Goal: Find specific page/section: Find specific page/section

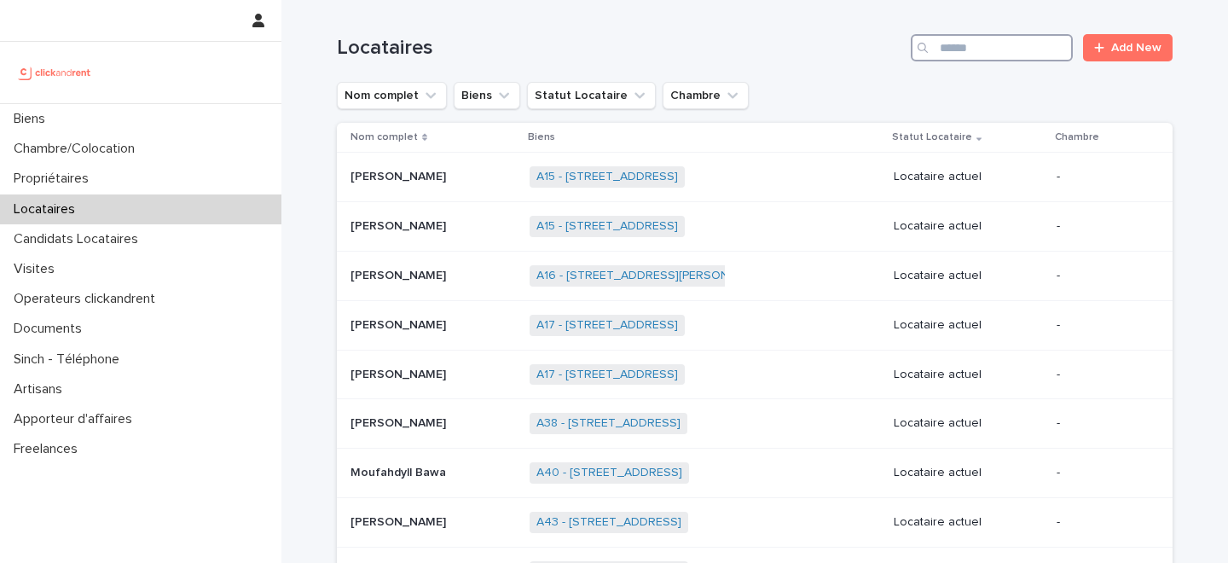
click at [1011, 52] on input "Search" at bounding box center [992, 47] width 162 height 27
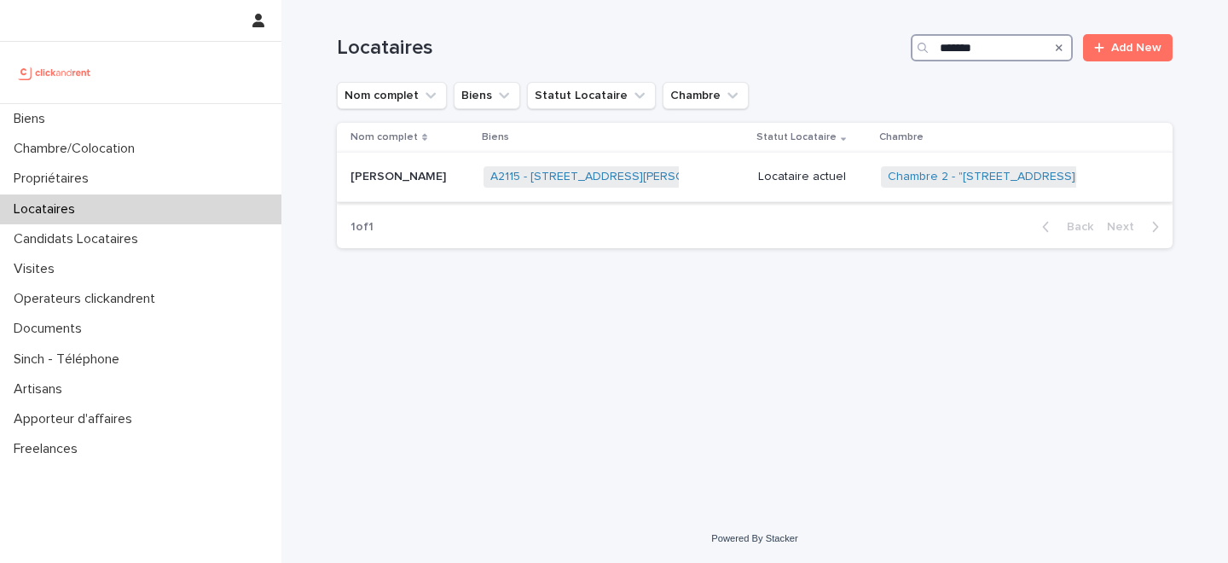
type input "*******"
click at [427, 180] on p "[PERSON_NAME]" at bounding box center [399, 175] width 99 height 18
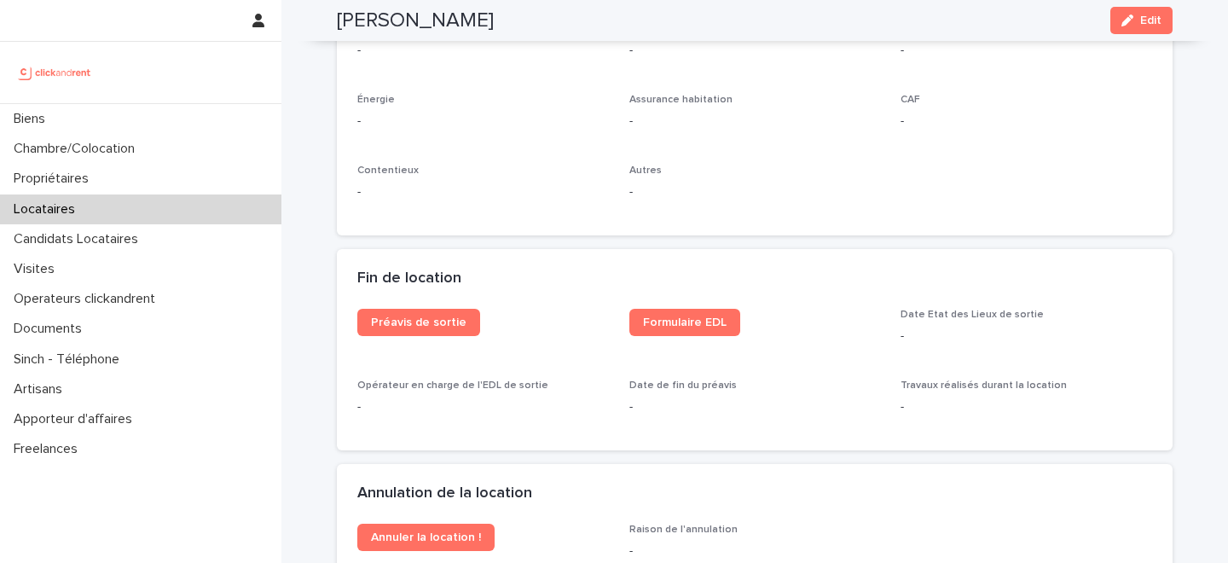
scroll to position [1828, 0]
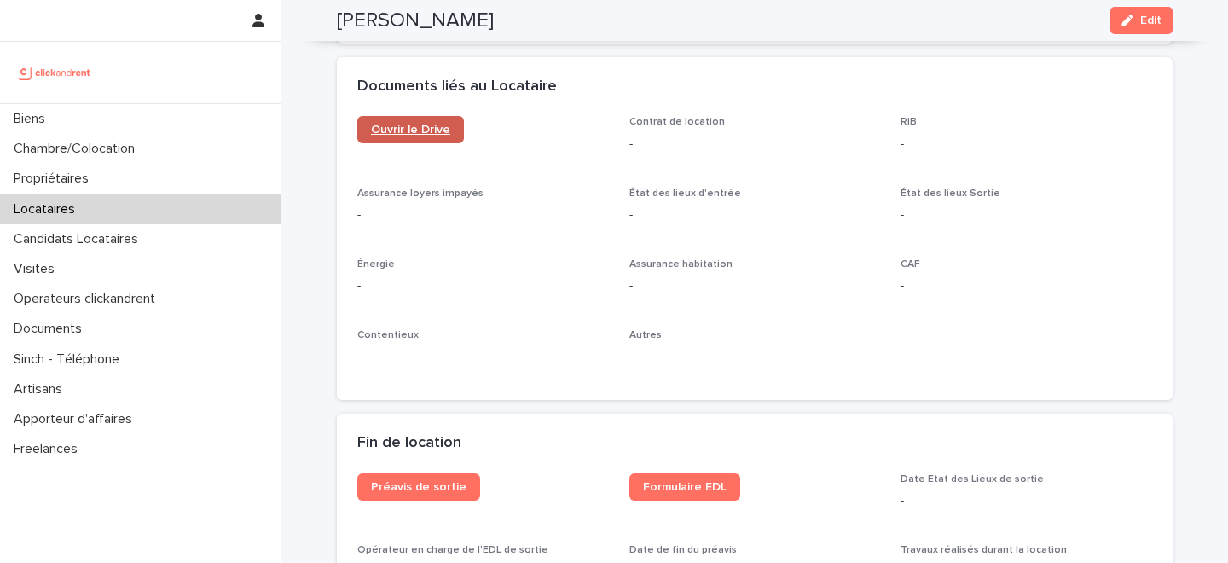
click at [414, 134] on span "Ouvrir le Drive" at bounding box center [410, 130] width 79 height 12
click at [1145, 22] on span "Edit" at bounding box center [1150, 20] width 21 height 12
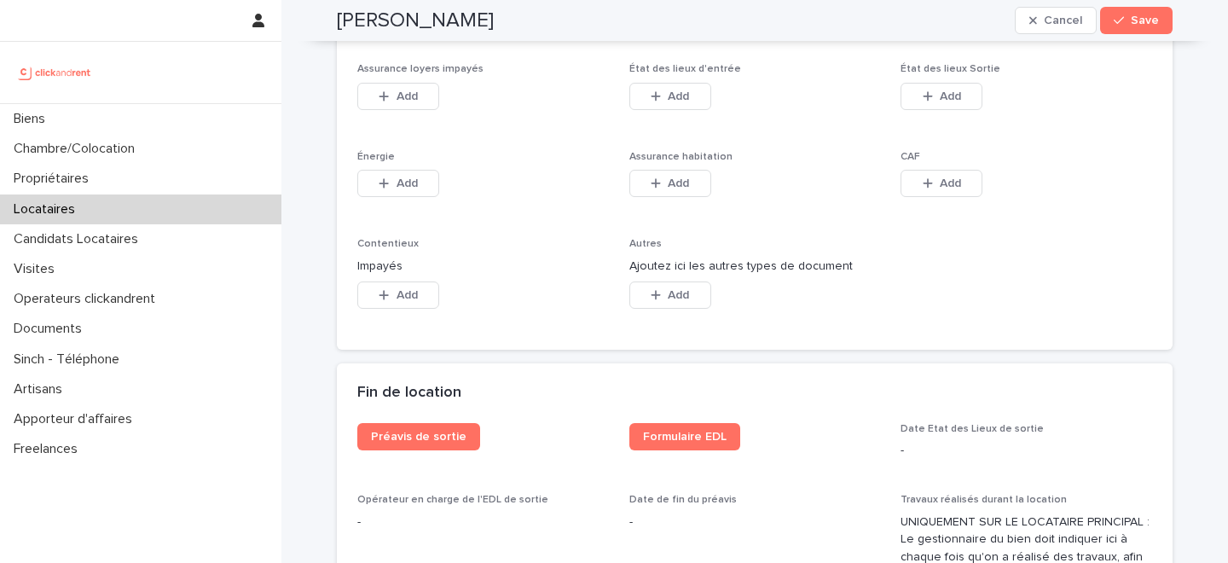
scroll to position [2577, 0]
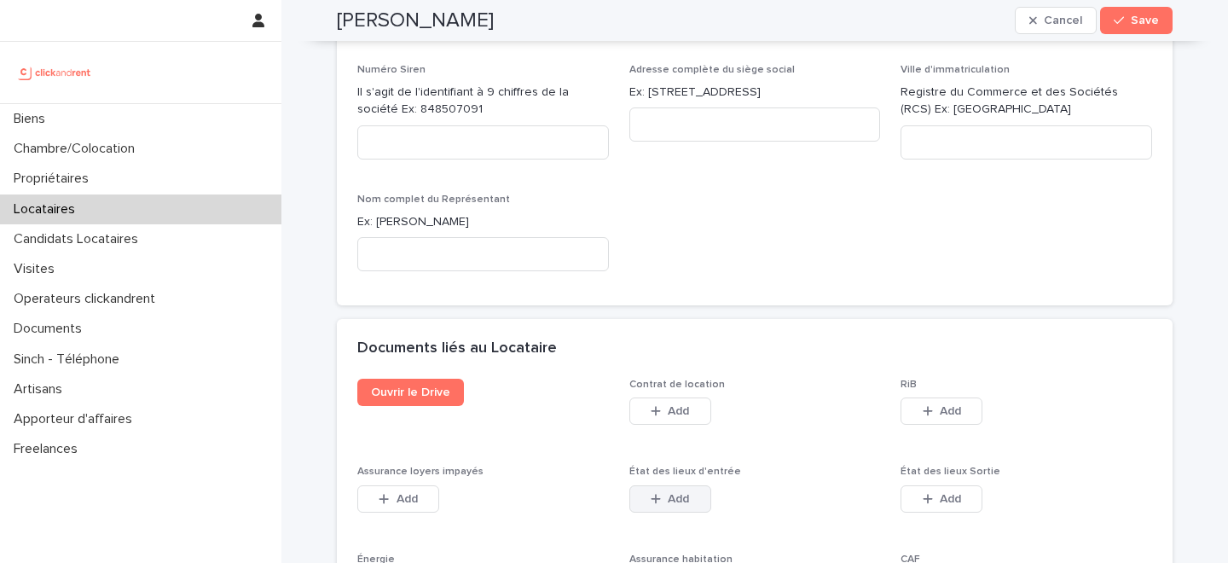
click at [652, 493] on icon "button" at bounding box center [656, 499] width 10 height 12
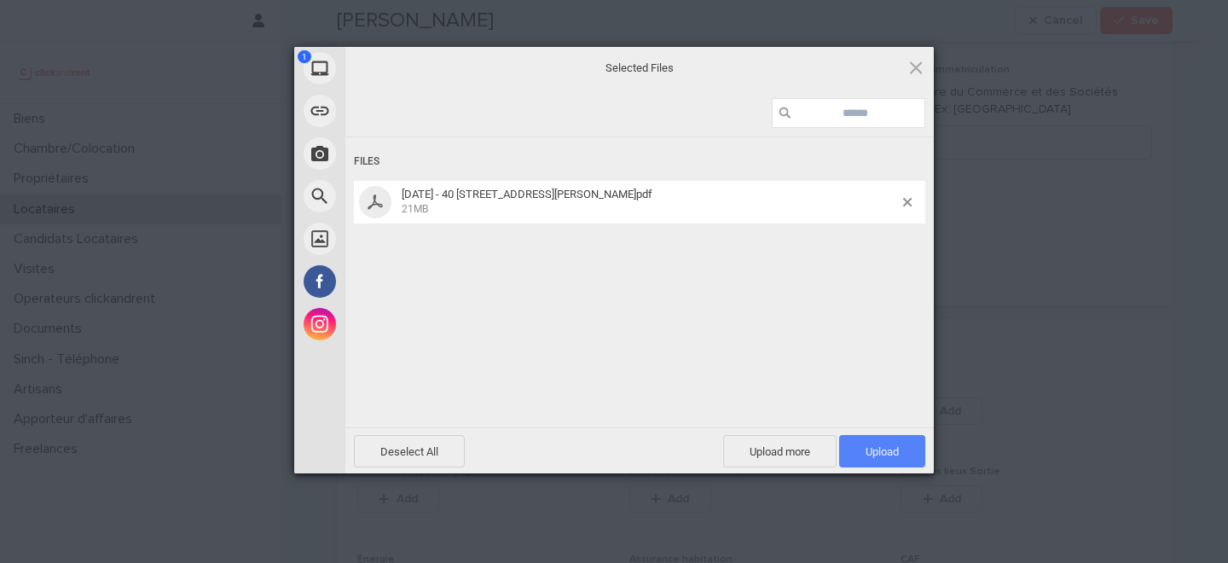
click at [866, 447] on span "Upload 1" at bounding box center [882, 451] width 33 height 13
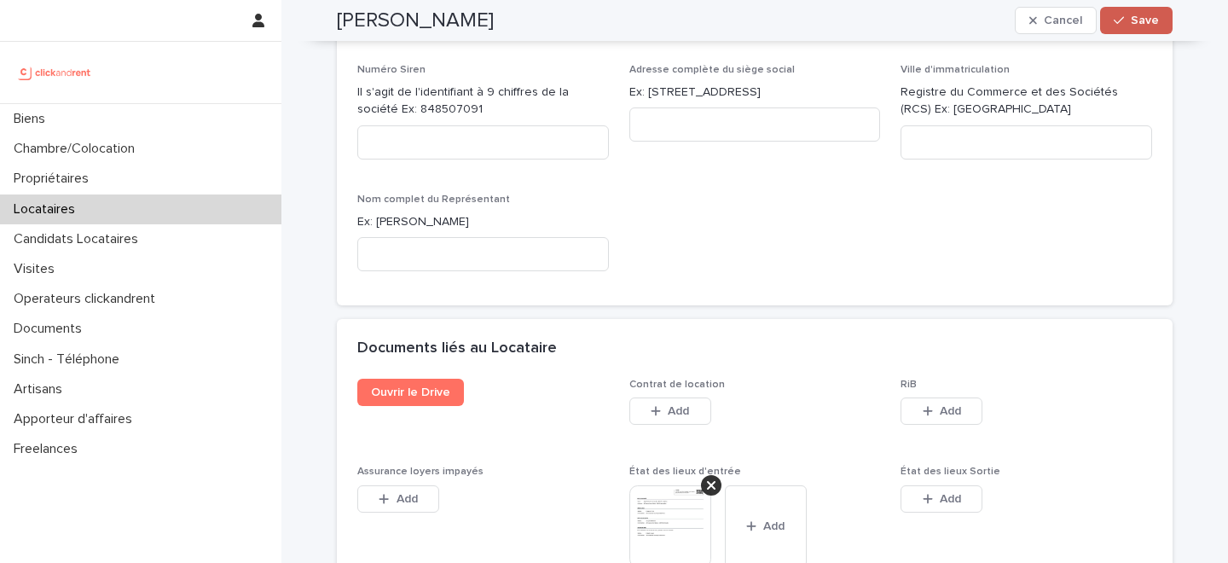
click at [1144, 23] on span "Save" at bounding box center [1145, 20] width 28 height 12
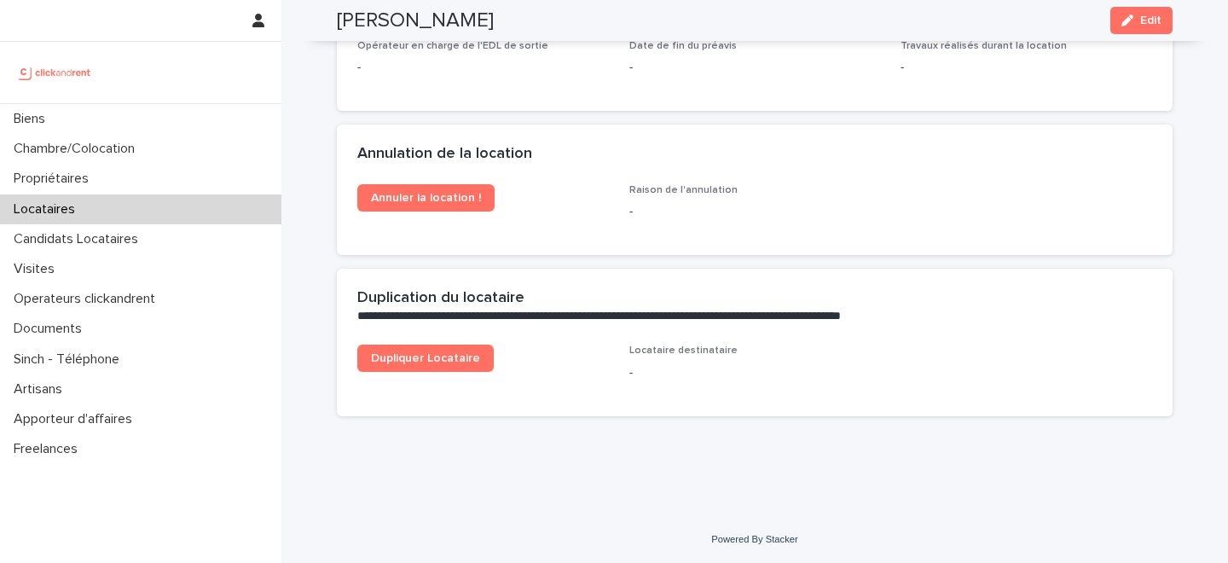
scroll to position [2400, 0]
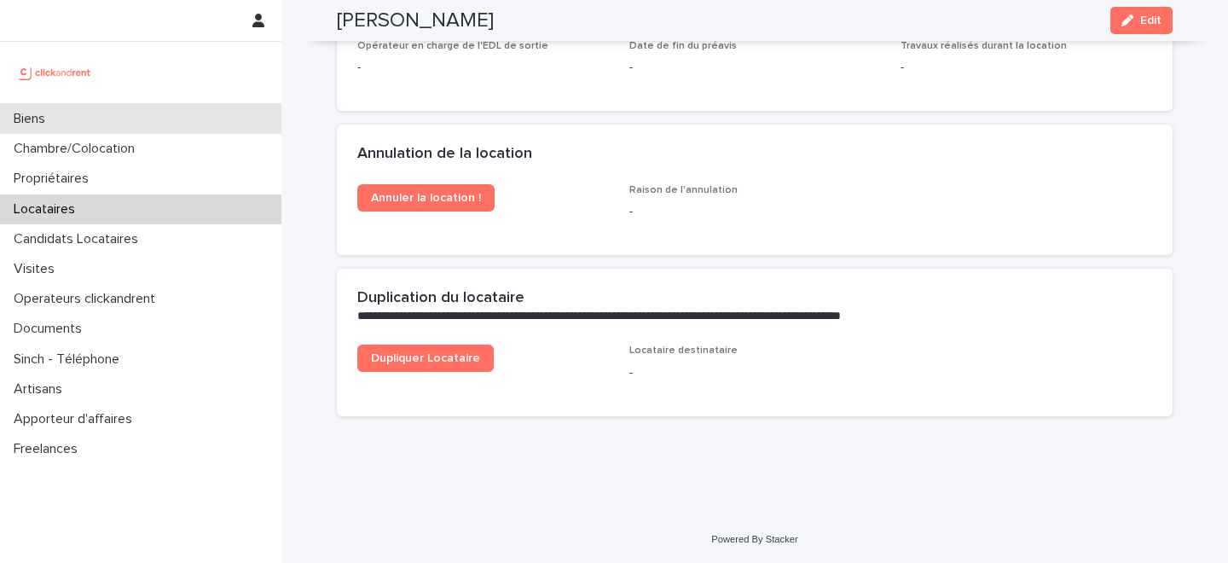
click at [159, 118] on div "Biens" at bounding box center [140, 119] width 281 height 30
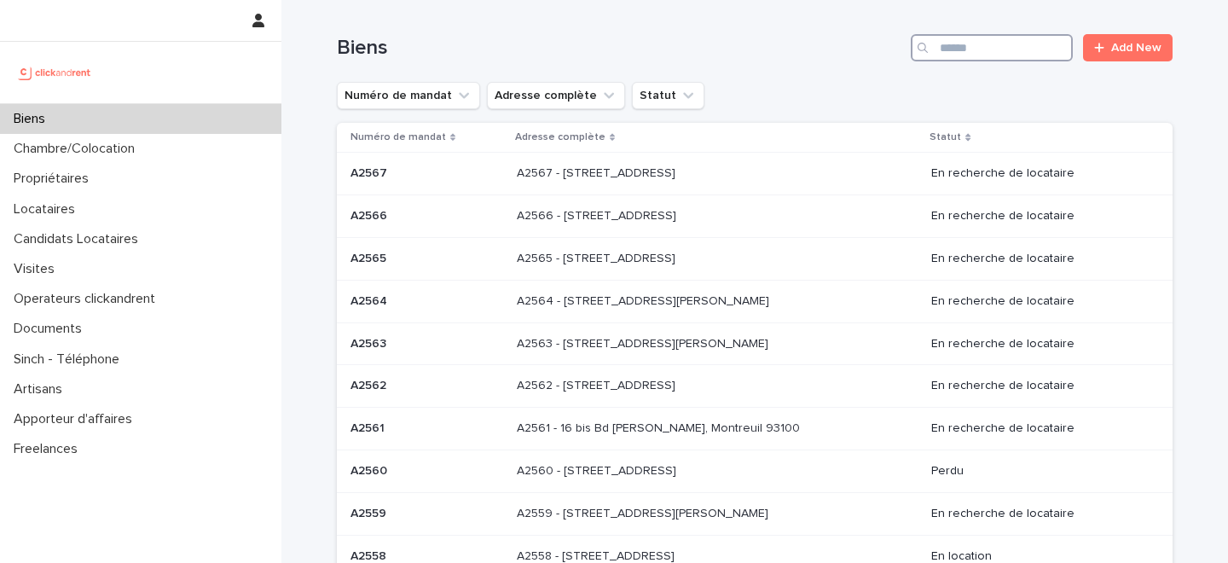
click at [1011, 42] on input "Search" at bounding box center [992, 47] width 162 height 27
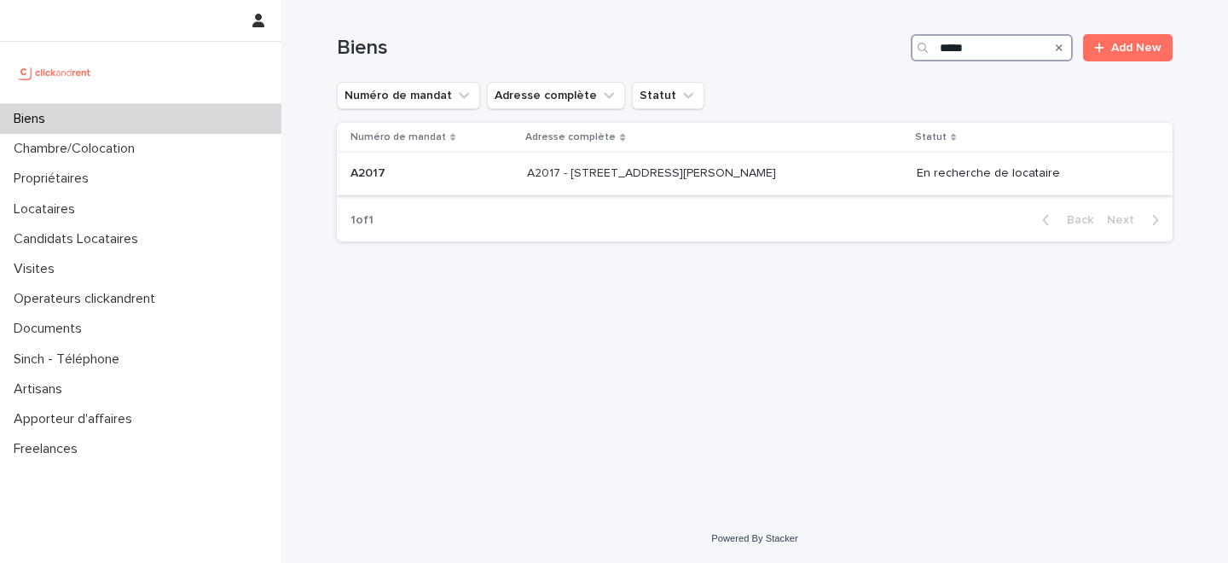
type input "*****"
click at [627, 183] on div "A2017 - [STREET_ADDRESS][PERSON_NAME] - [STREET_ADDRESS][PERSON_NAME]" at bounding box center [714, 173] width 375 height 28
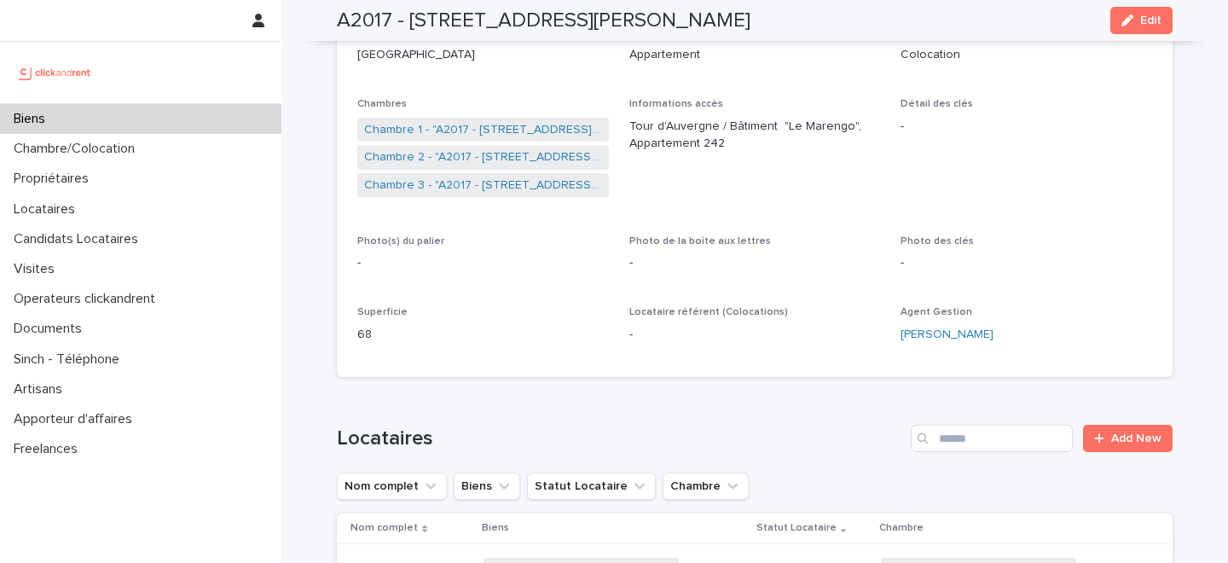
scroll to position [273, 0]
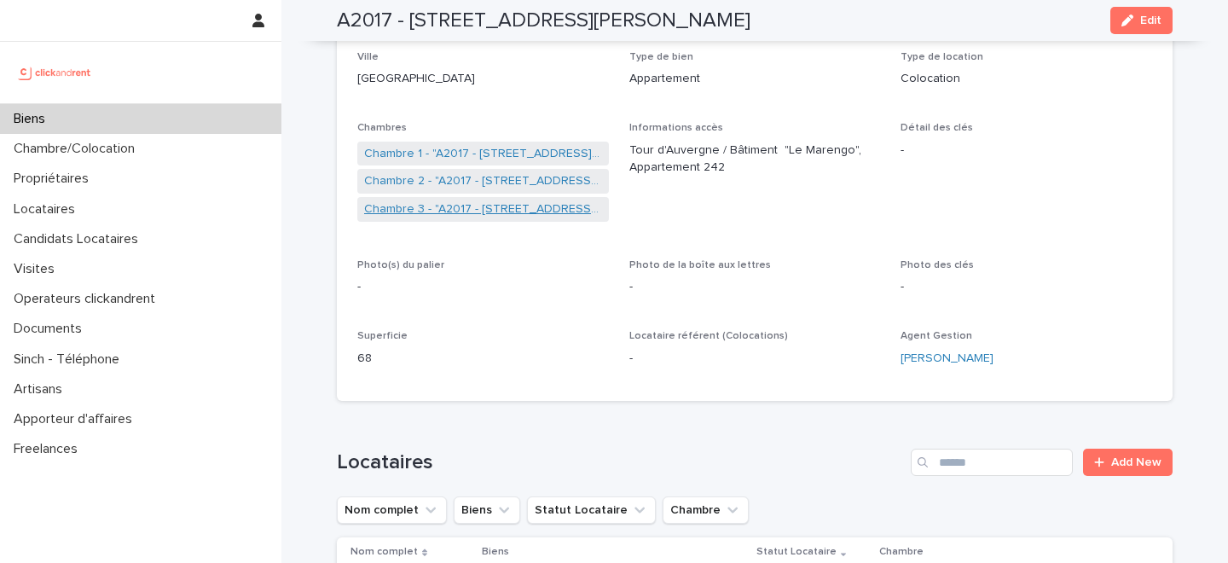
click at [485, 207] on link "Chambre 3 - "A2017 - [STREET_ADDRESS][PERSON_NAME]"" at bounding box center [483, 209] width 238 height 18
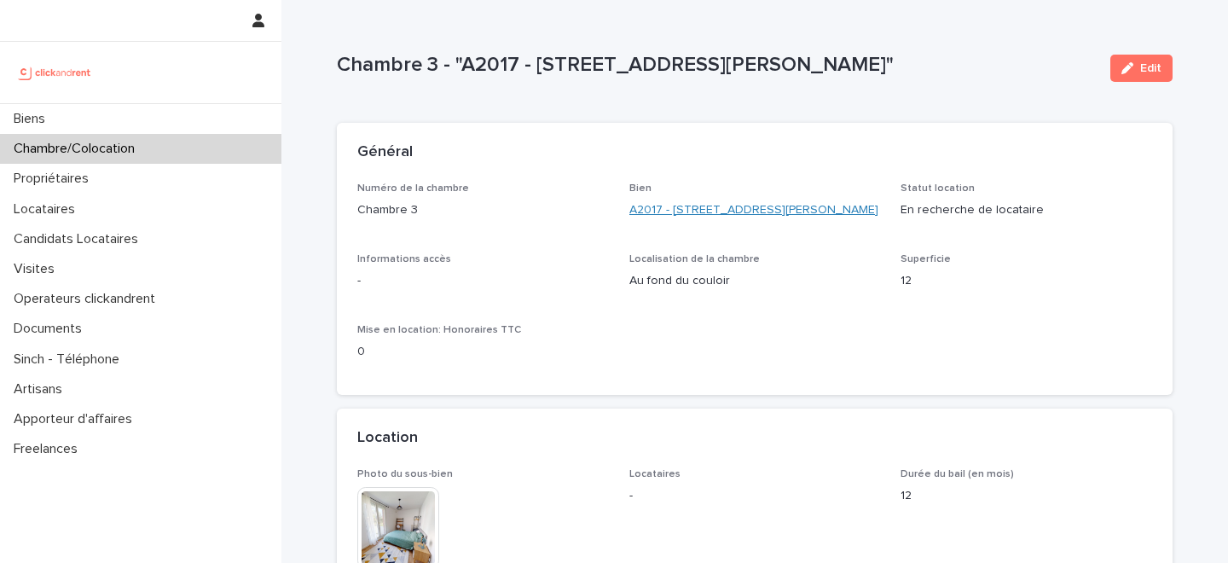
click at [647, 212] on link "A2017 - [STREET_ADDRESS][PERSON_NAME]" at bounding box center [753, 210] width 249 height 18
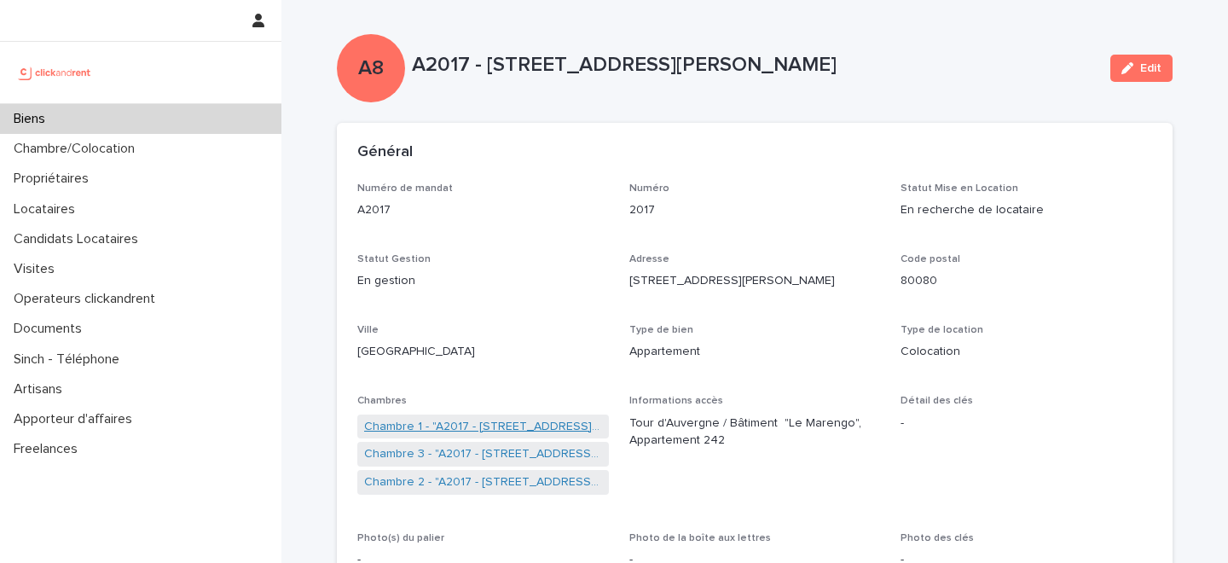
click at [480, 423] on link "Chambre 1 - "A2017 - [STREET_ADDRESS][PERSON_NAME]"" at bounding box center [483, 427] width 238 height 18
click at [479, 449] on link "Chambre 3 - "A2017 - [STREET_ADDRESS][PERSON_NAME]"" at bounding box center [483, 454] width 238 height 18
click at [482, 484] on link "Chambre 2 - "A2017 - [STREET_ADDRESS][PERSON_NAME]"" at bounding box center [483, 482] width 238 height 18
click at [506, 454] on link "Chambre 3 - "A2017 - [STREET_ADDRESS][PERSON_NAME]"" at bounding box center [483, 454] width 238 height 18
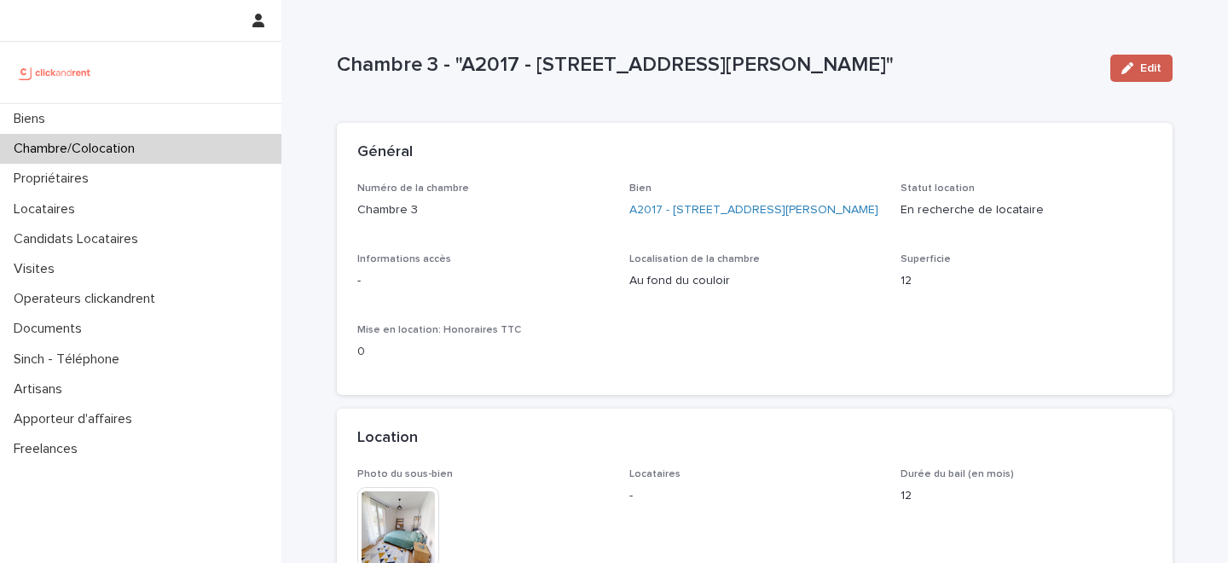
click at [1137, 62] on div "button" at bounding box center [1130, 68] width 19 height 12
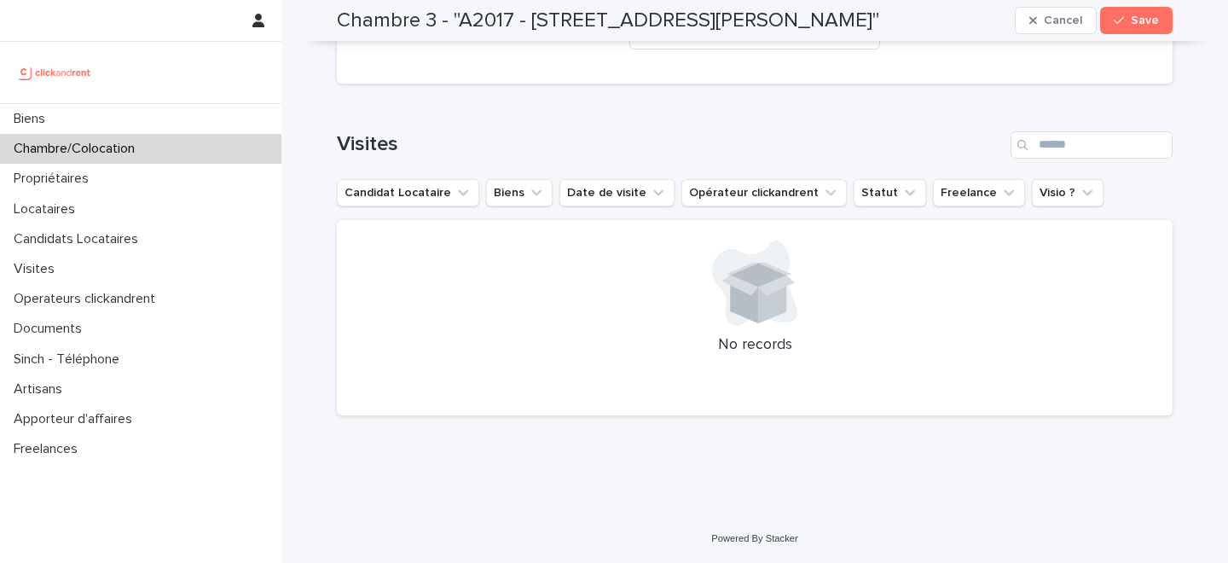
scroll to position [1740, 0]
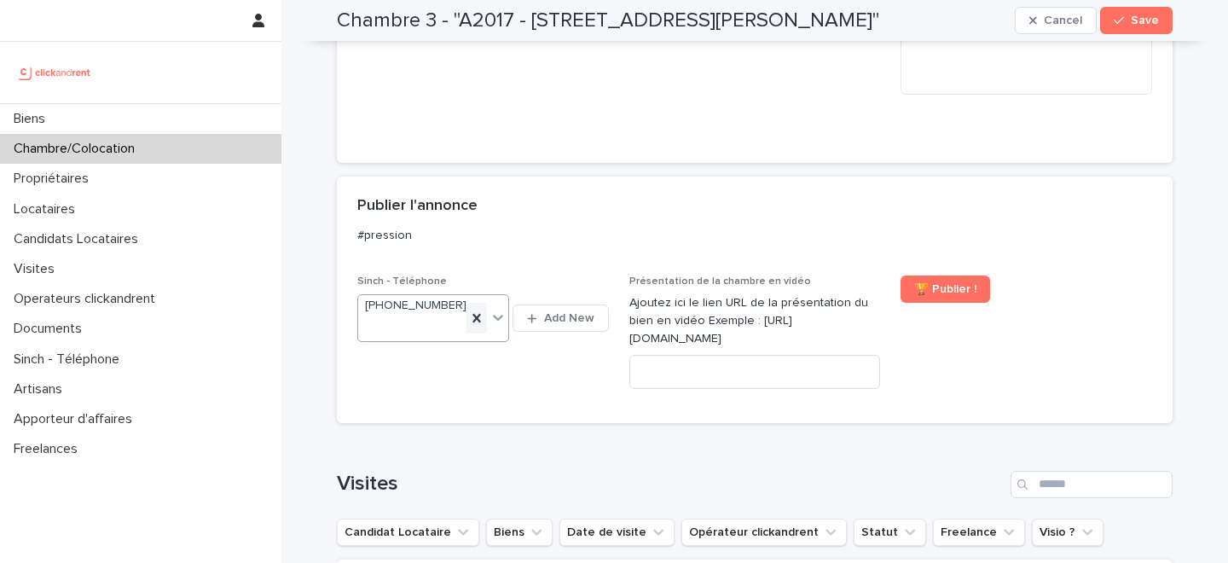
click at [479, 314] on icon at bounding box center [477, 318] width 8 height 9
click at [1144, 13] on button "Save" at bounding box center [1136, 20] width 72 height 27
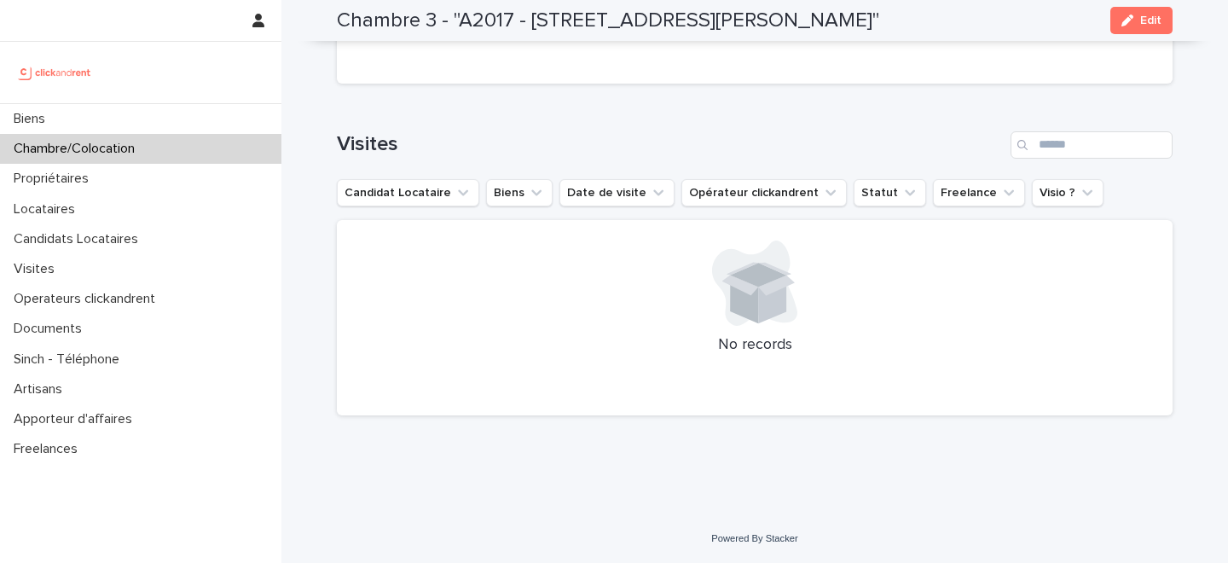
scroll to position [1266, 0]
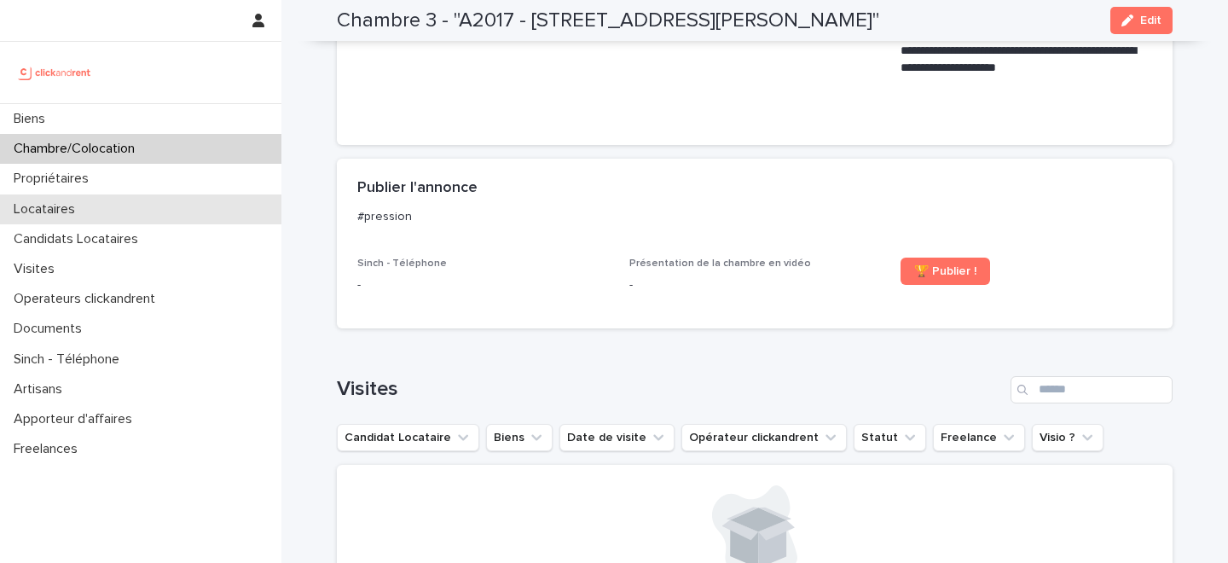
click at [117, 206] on div "Locataires" at bounding box center [140, 209] width 281 height 30
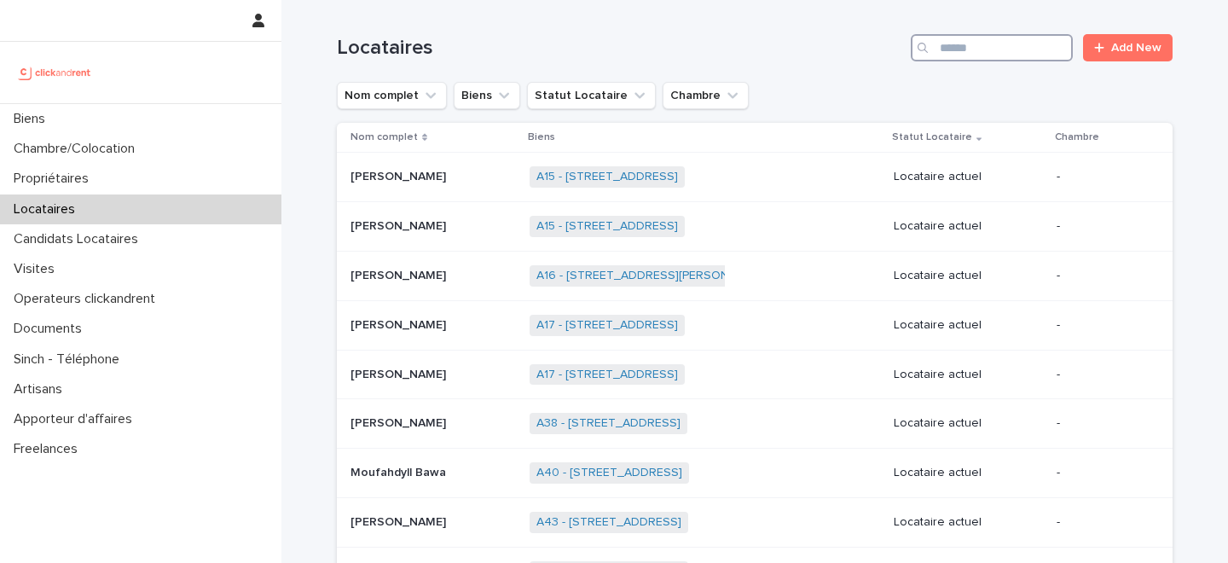
click at [1011, 41] on input "Search" at bounding box center [992, 47] width 162 height 27
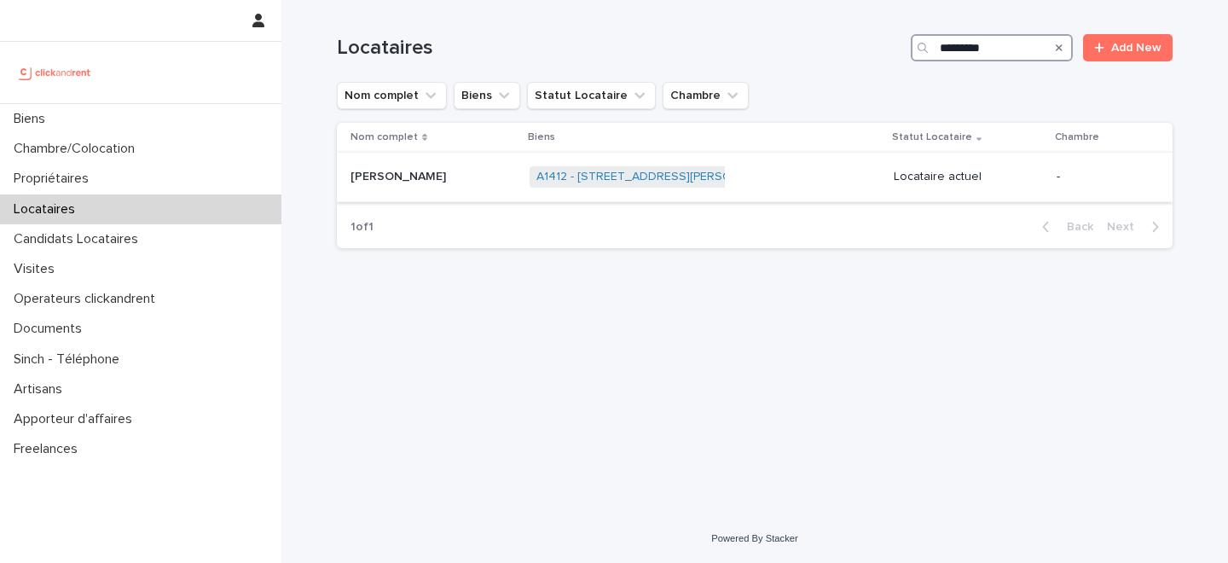
type input "*********"
click at [443, 181] on p "[PERSON_NAME]" at bounding box center [399, 175] width 99 height 18
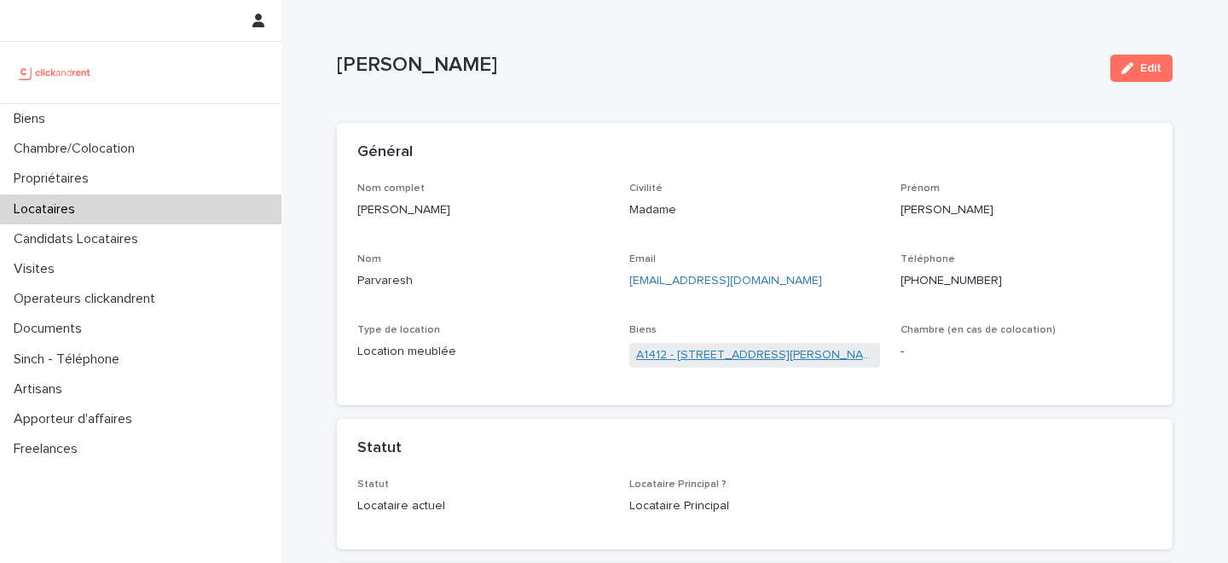
click at [704, 356] on link "A1412 - [STREET_ADDRESS][PERSON_NAME]" at bounding box center [755, 355] width 238 height 18
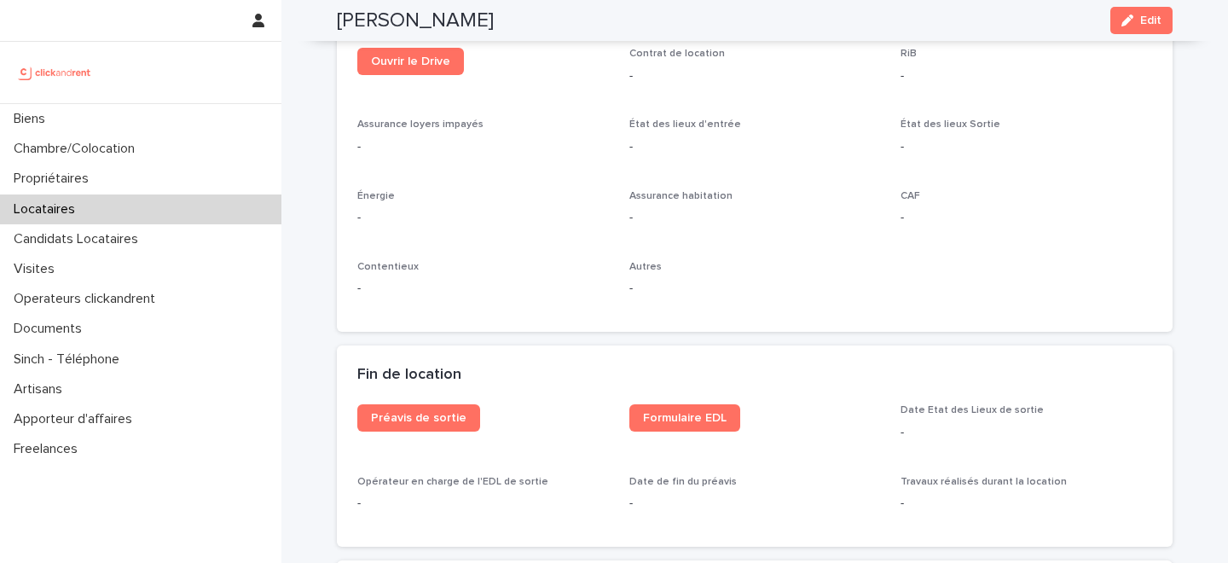
scroll to position [1868, 0]
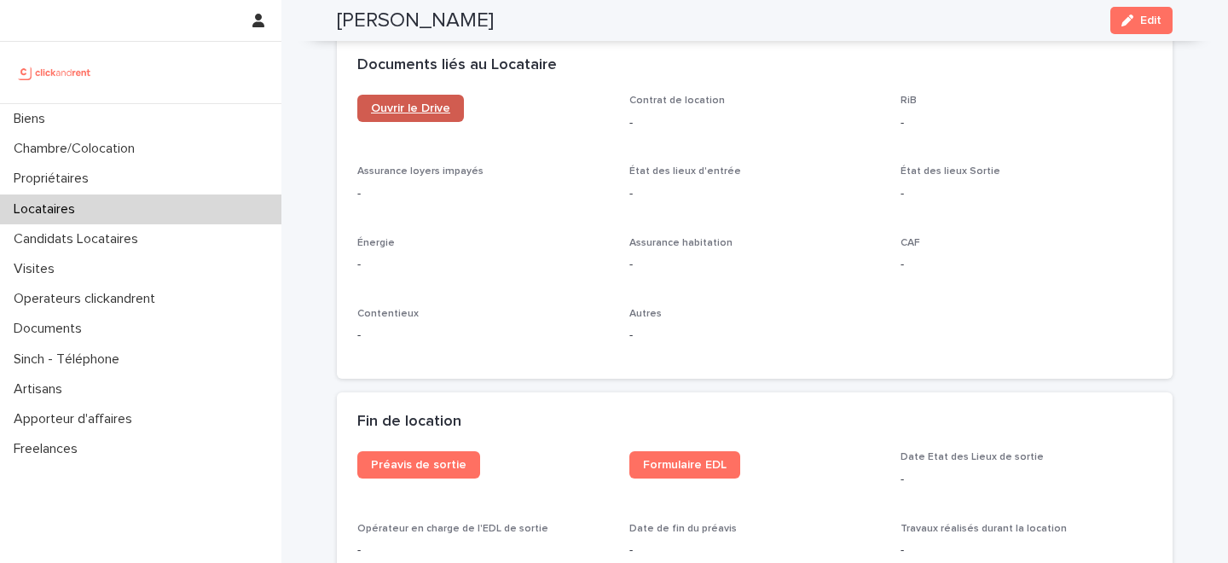
click at [403, 95] on link "Ouvrir le Drive" at bounding box center [410, 108] width 107 height 27
click at [139, 216] on div "Locataires" at bounding box center [140, 209] width 281 height 30
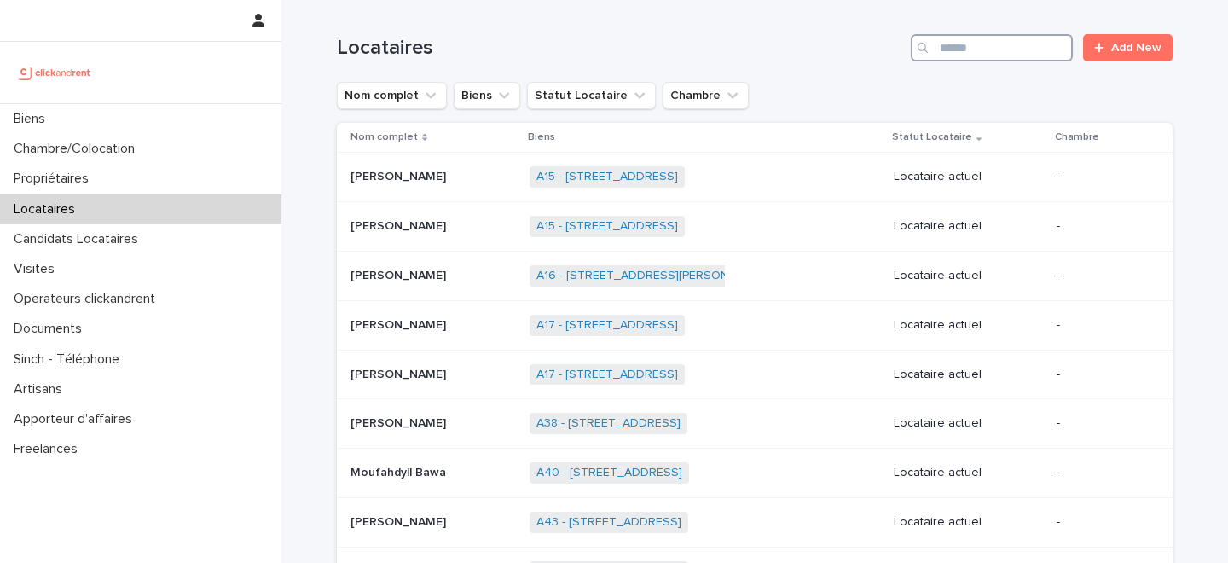
click at [1006, 46] on input "Search" at bounding box center [992, 47] width 162 height 27
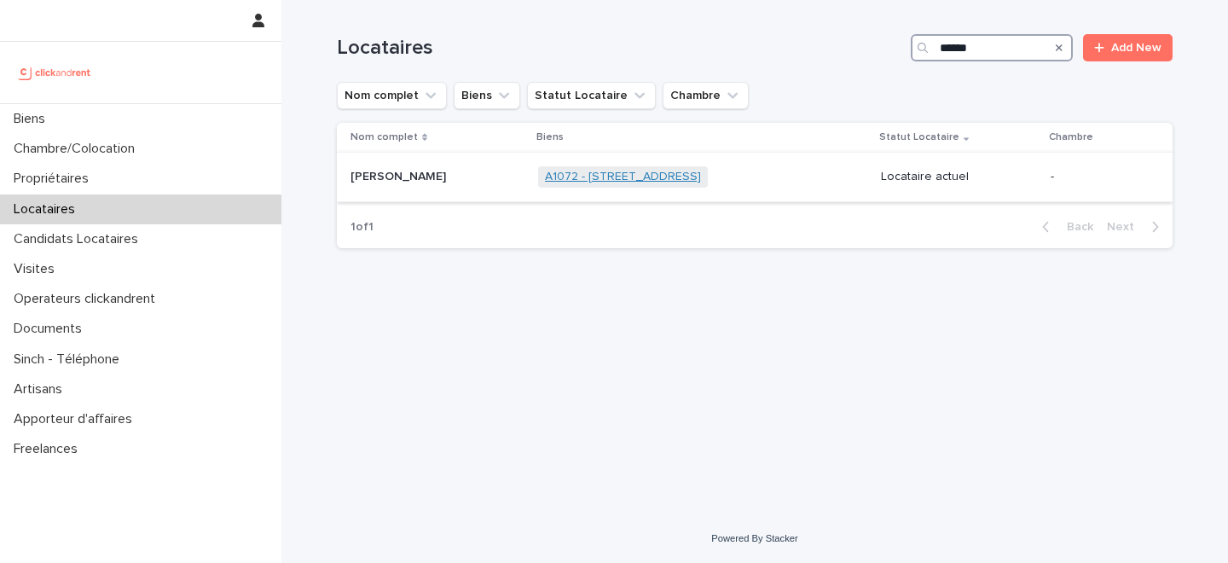
type input "******"
click at [555, 179] on link "A1072 - [STREET_ADDRESS]" at bounding box center [623, 177] width 156 height 14
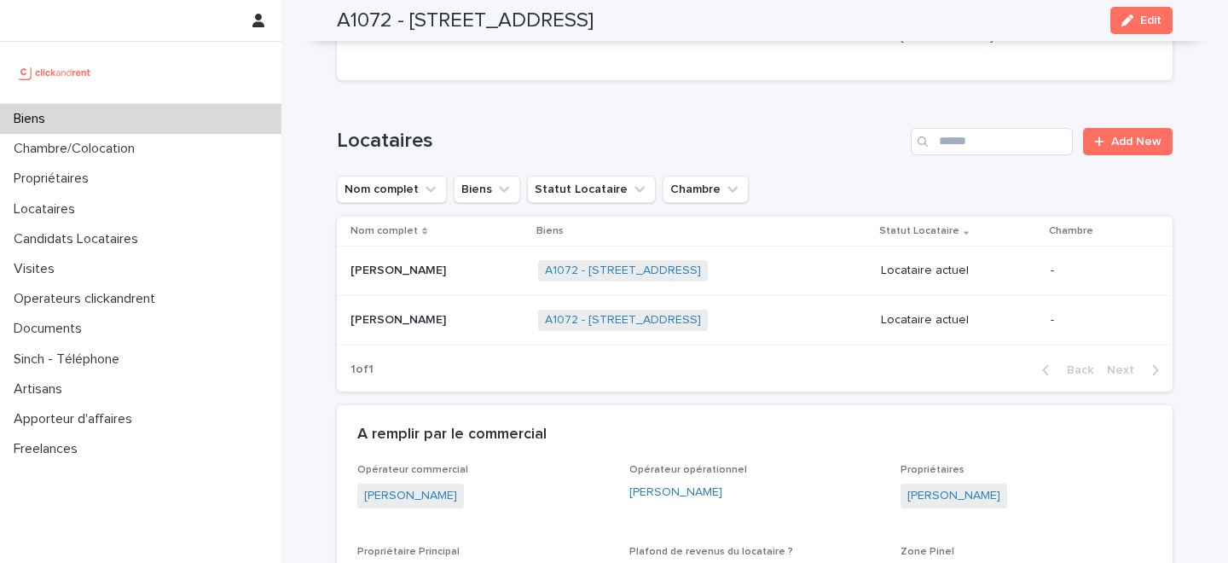
scroll to position [793, 0]
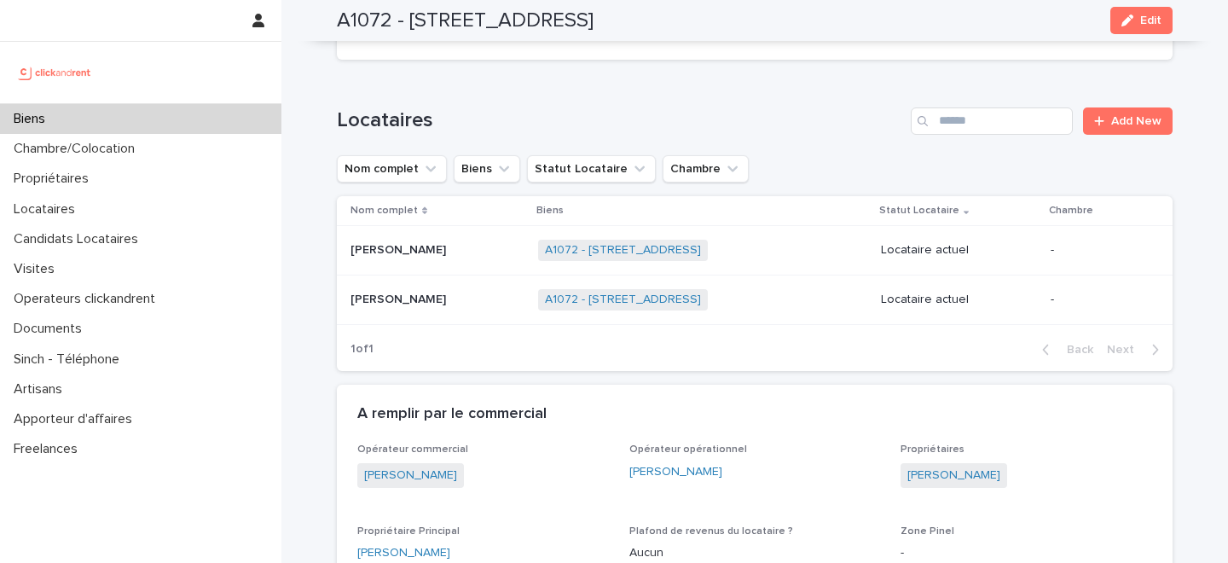
click at [443, 246] on div "[PERSON_NAME] [PERSON_NAME]" at bounding box center [437, 250] width 174 height 28
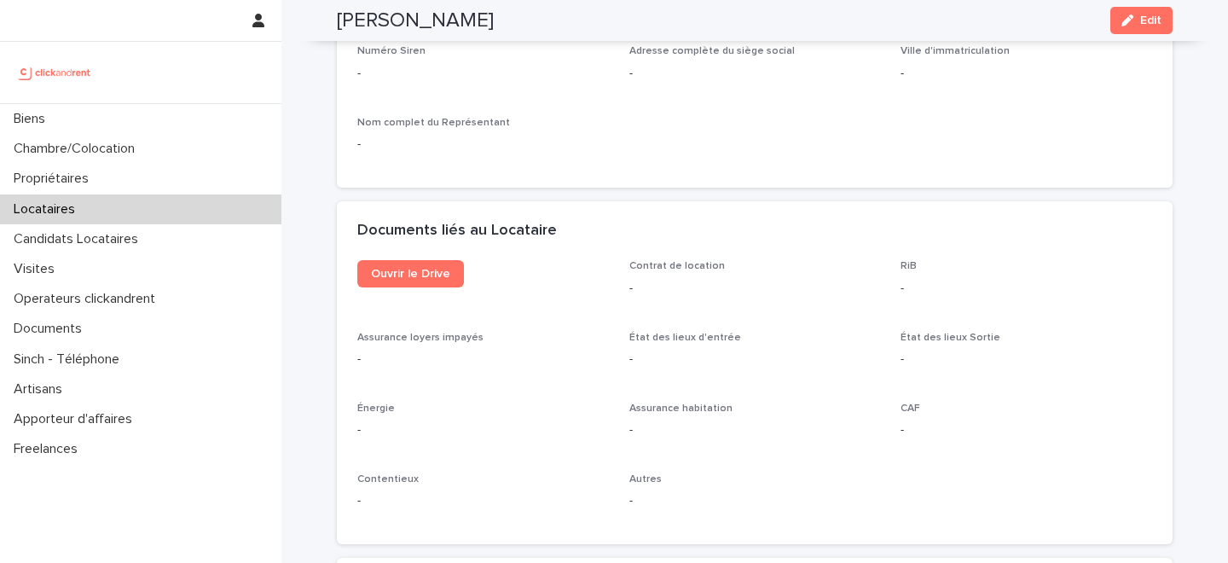
scroll to position [1638, 0]
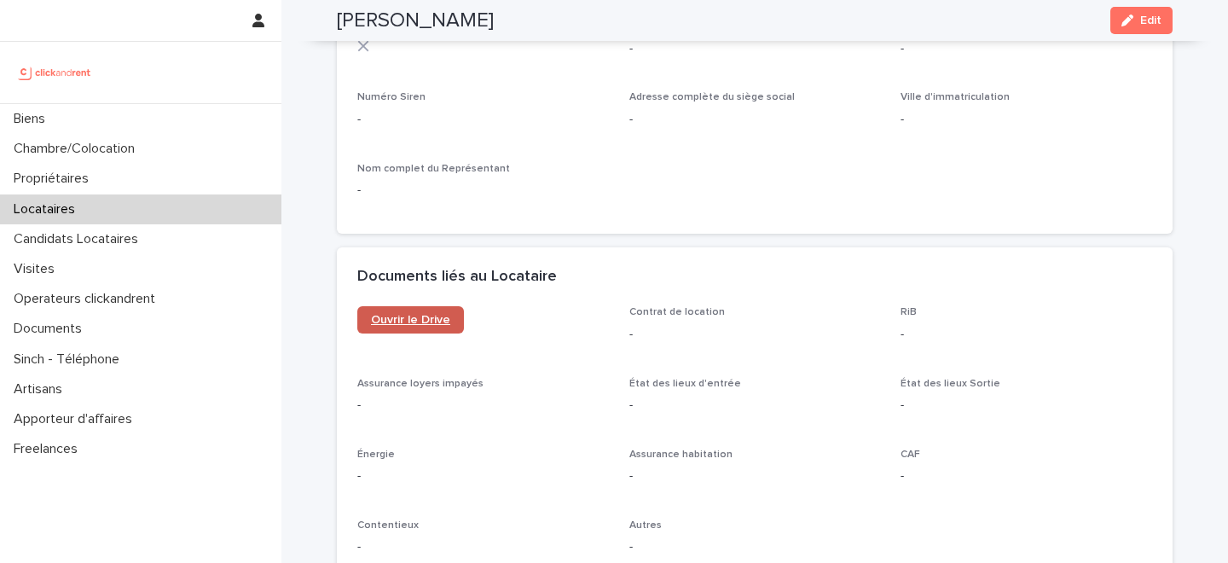
click at [412, 310] on link "Ouvrir le Drive" at bounding box center [410, 319] width 107 height 27
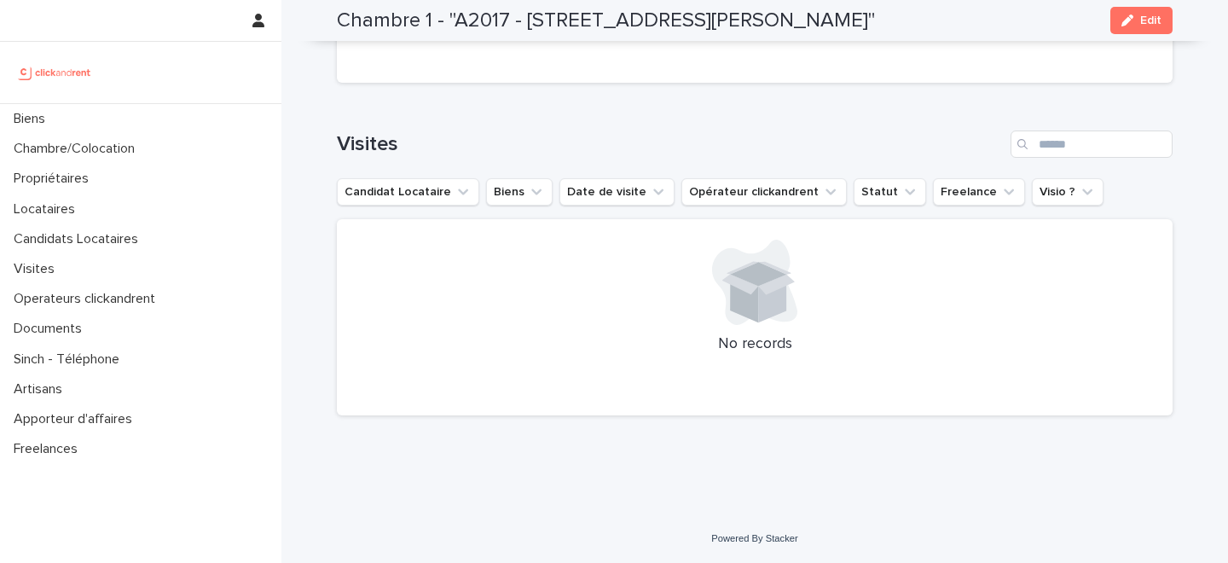
scroll to position [938, 0]
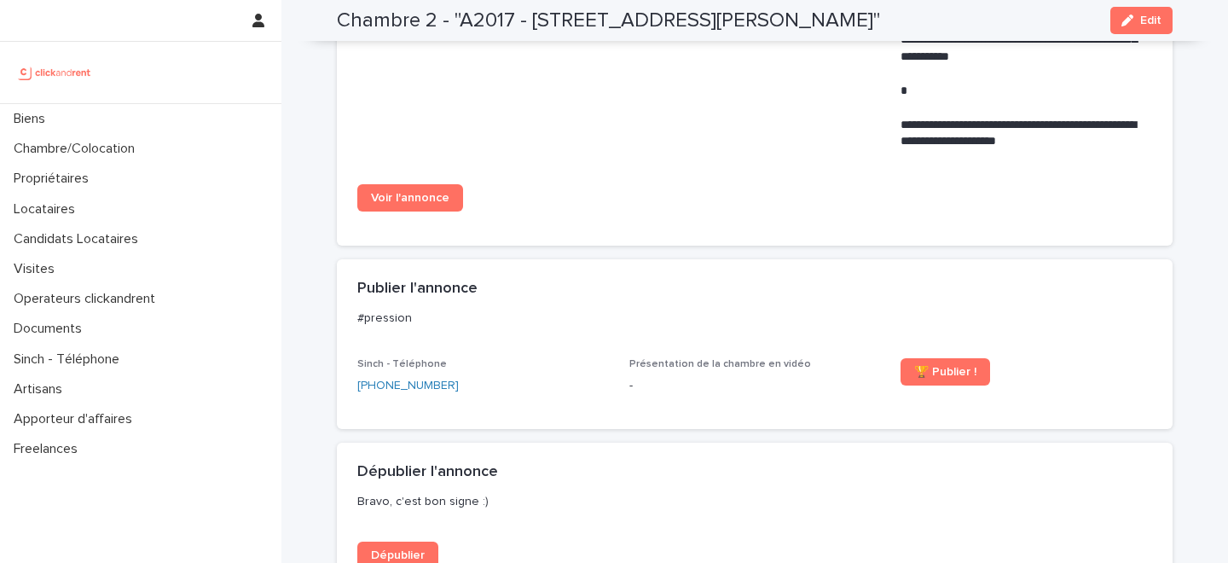
scroll to position [1268, 0]
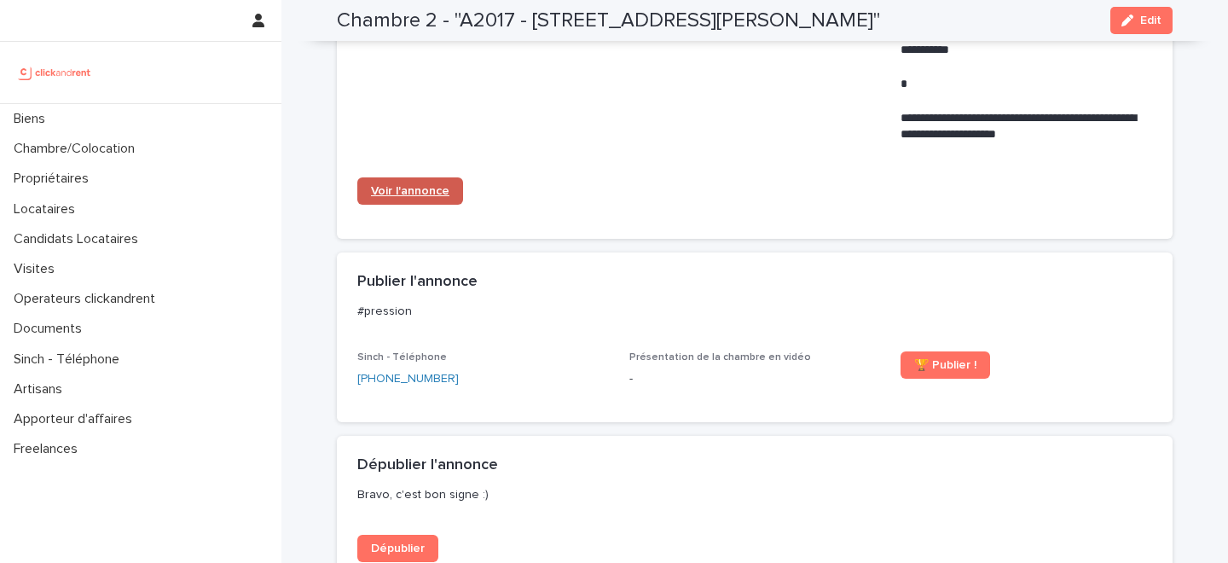
click at [422, 195] on span "Voir l'annonce" at bounding box center [410, 191] width 78 height 12
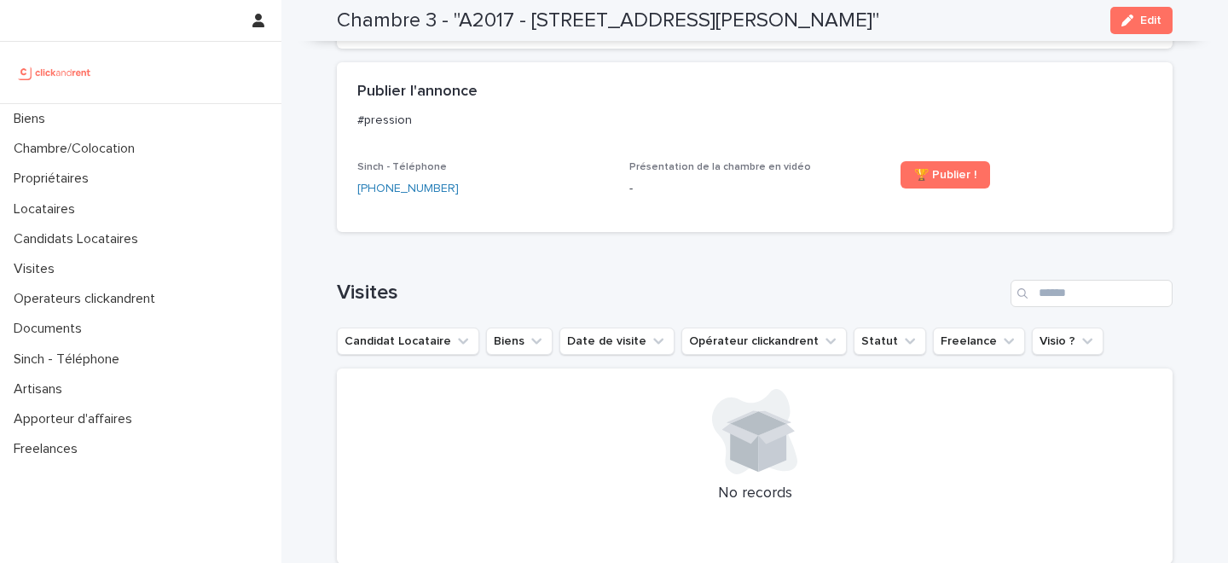
scroll to position [1371, 0]
